Goal: Task Accomplishment & Management: Manage account settings

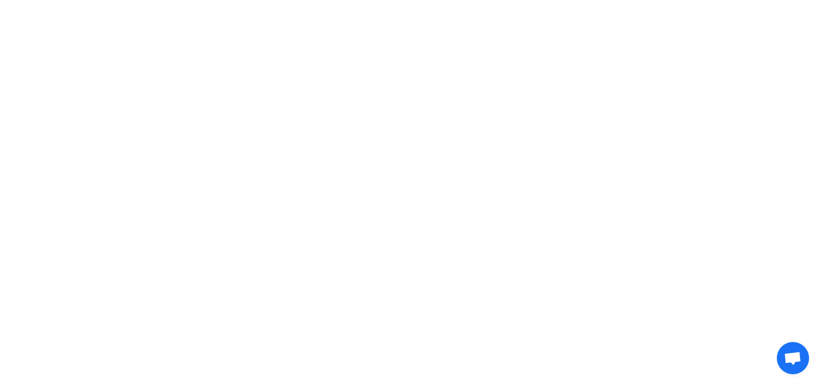
click at [673, 31] on html at bounding box center [411, 15] width 822 height 31
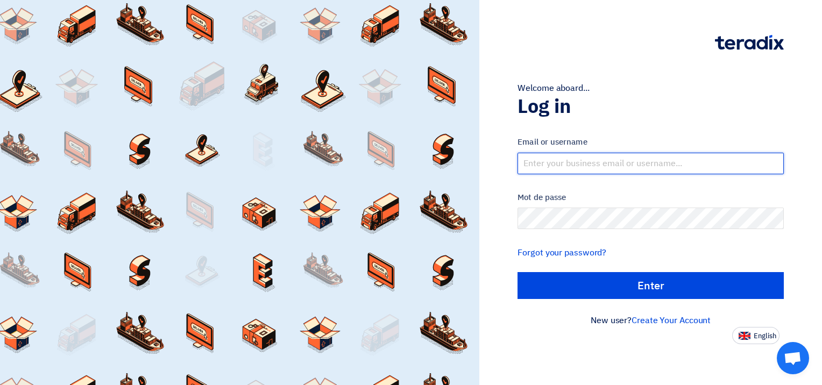
click at [587, 162] on input "text" at bounding box center [650, 164] width 266 height 22
type input "[EMAIL_ADDRESS][DOMAIN_NAME]"
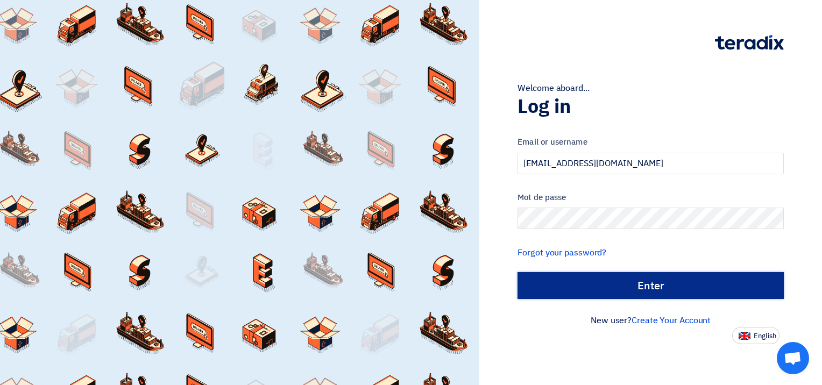
click at [647, 288] on input "الدخول" at bounding box center [650, 285] width 266 height 27
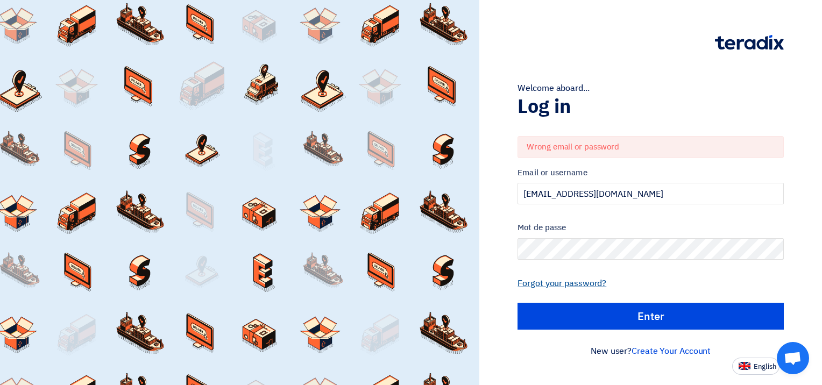
click at [572, 284] on link "Forgot your password?" at bounding box center [561, 283] width 89 height 13
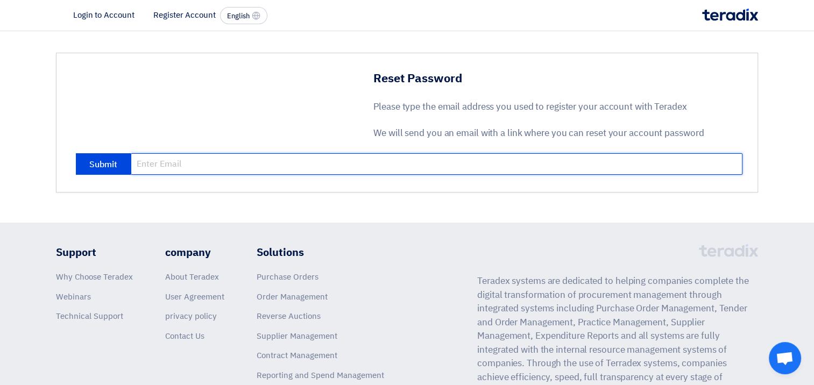
click at [326, 155] on input "email" at bounding box center [436, 164] width 611 height 22
type input "[EMAIL_ADDRESS][DOMAIN_NAME]"
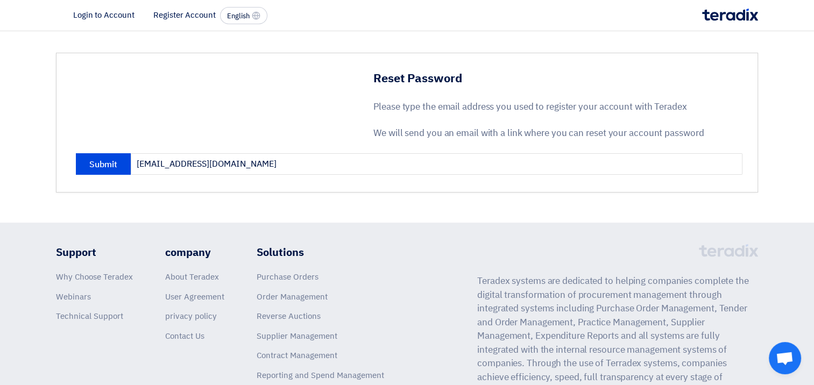
click at [318, 202] on section "Reset Password Please type the email address you used to register your account …" at bounding box center [407, 122] width 814 height 183
click at [95, 166] on button "Submit" at bounding box center [103, 164] width 55 height 22
click at [110, 164] on button "Submit" at bounding box center [103, 164] width 55 height 22
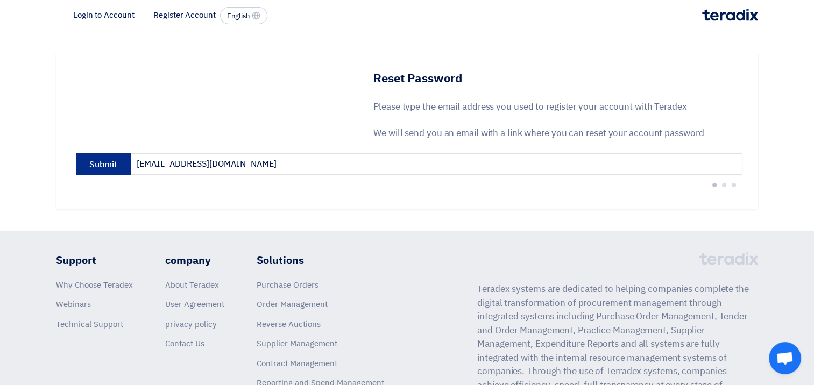
click at [110, 164] on button "Submit" at bounding box center [103, 164] width 55 height 22
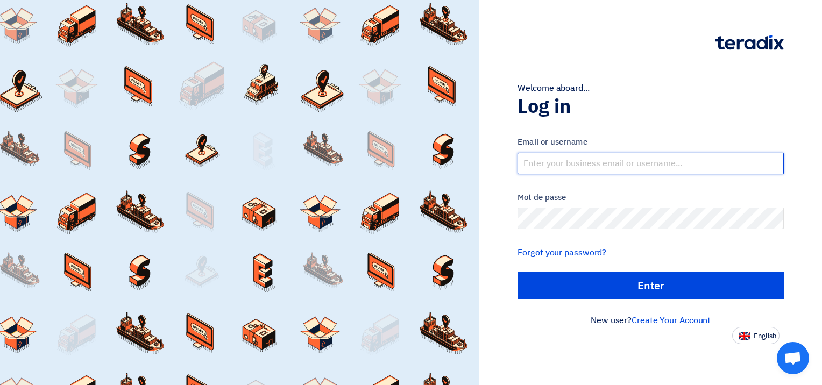
click at [615, 153] on input "text" at bounding box center [650, 164] width 266 height 22
type input "[EMAIL_ADDRESS][DOMAIN_NAME]"
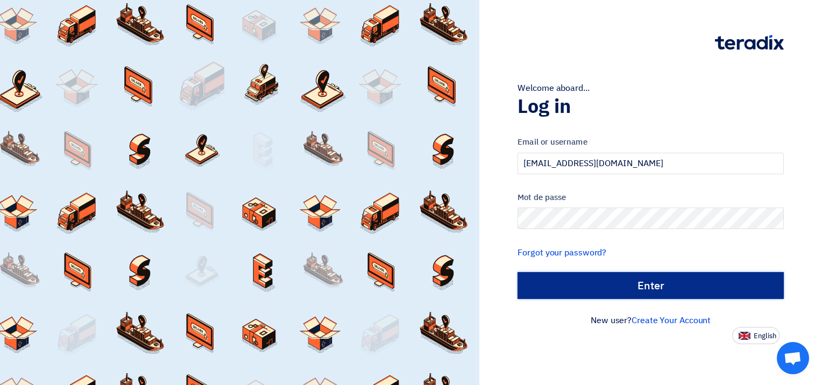
click at [667, 290] on input "Enter" at bounding box center [650, 285] width 266 height 27
